Goal: Find specific page/section: Find specific page/section

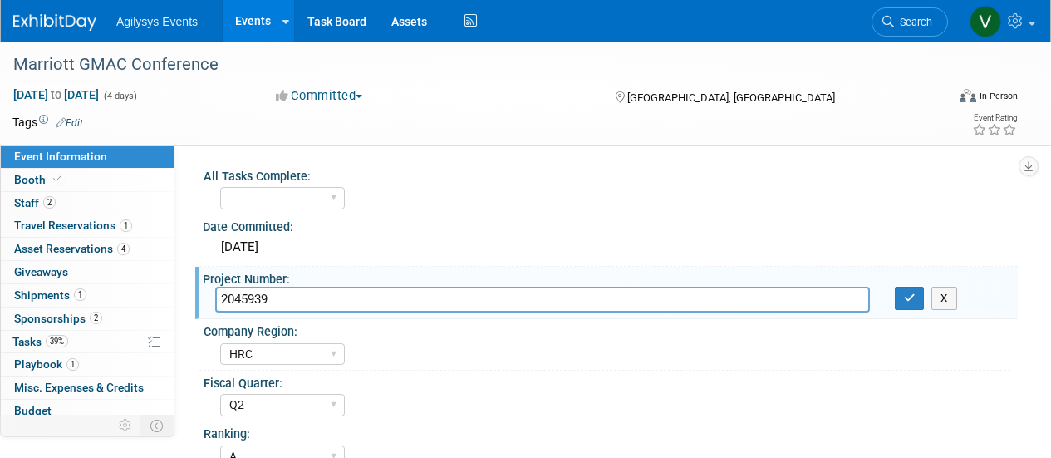
select select "HRC"
select select "Q2"
select select "A"
select select "Yes"
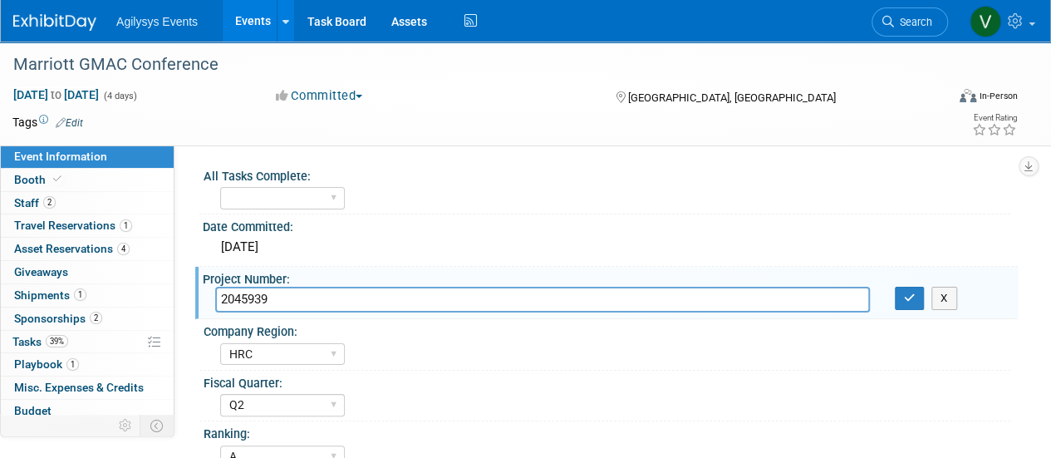
click at [73, 29] on img at bounding box center [54, 22] width 83 height 17
